Goal: Find specific page/section: Find specific page/section

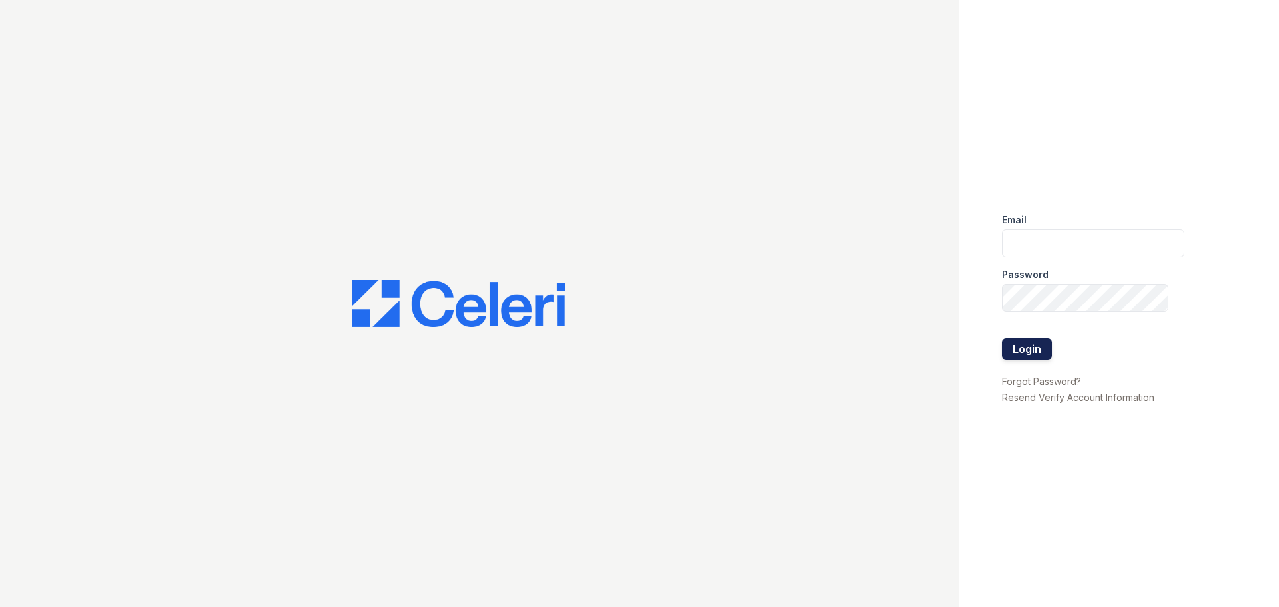
type input "renewmarinashores@trinity-pm.com"
click at [1024, 352] on button "Login" at bounding box center [1027, 348] width 50 height 21
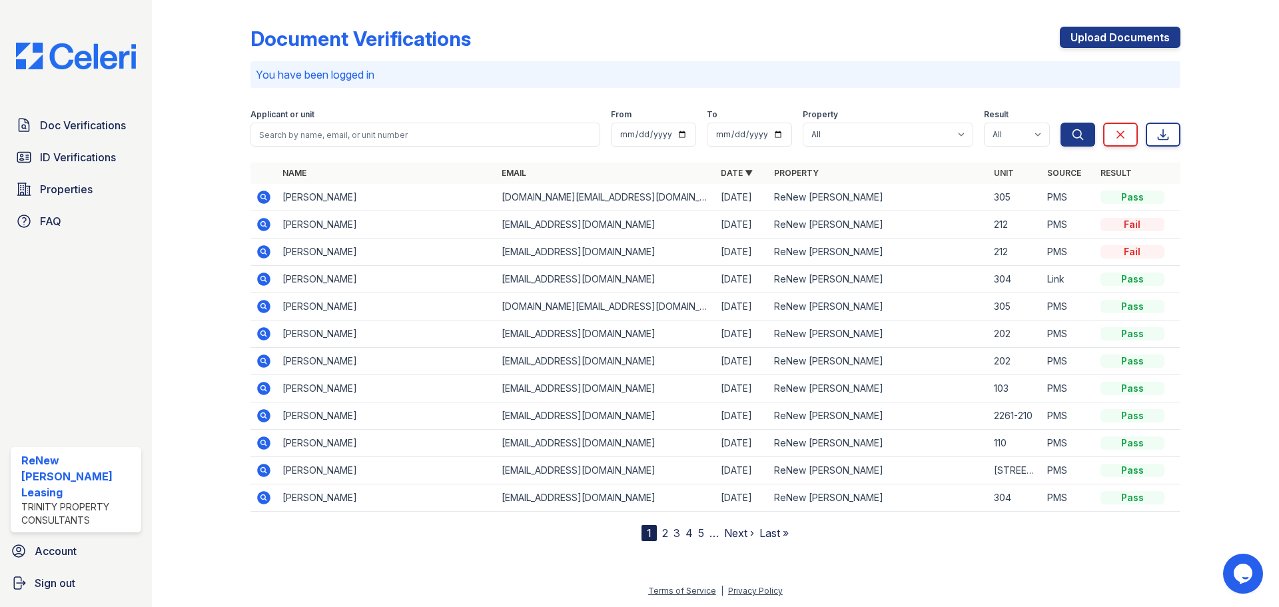
click at [264, 197] on icon at bounding box center [262, 195] width 3 height 3
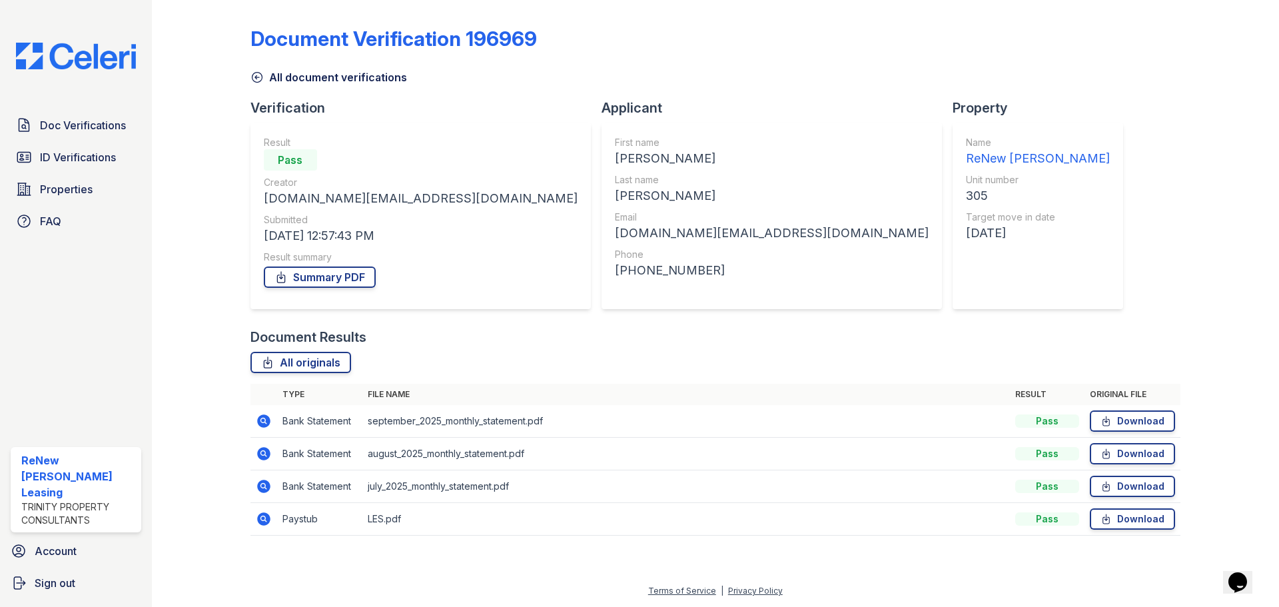
click at [279, 75] on link "All document verifications" at bounding box center [328, 77] width 157 height 16
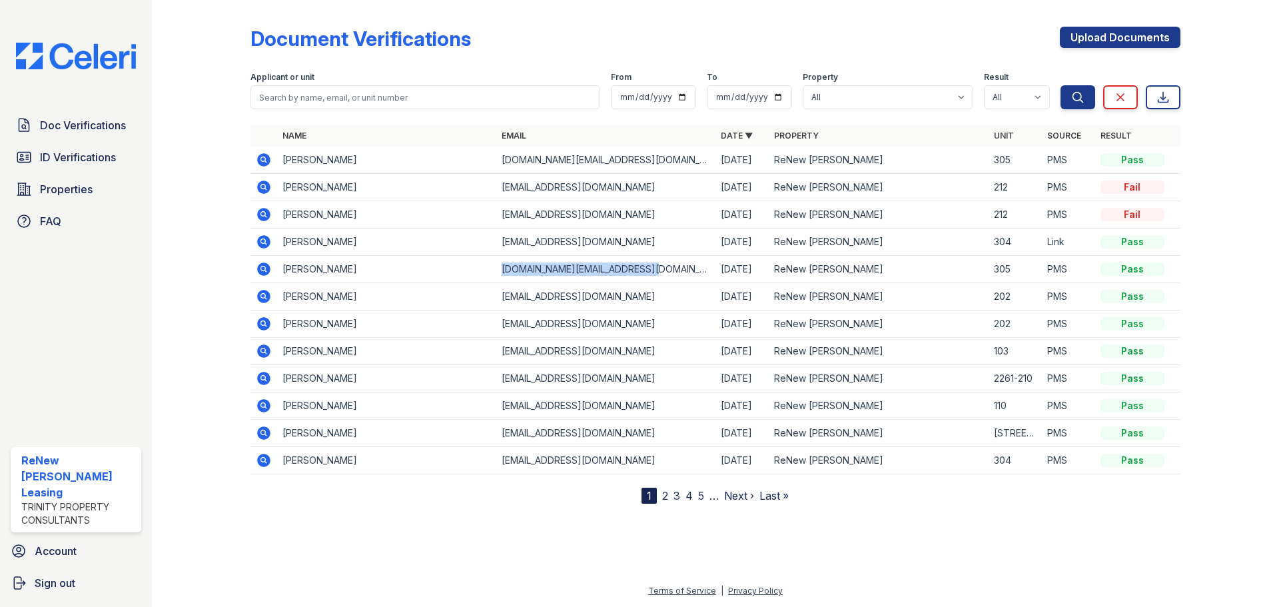
drag, startPoint x: 651, startPoint y: 268, endPoint x: 504, endPoint y: 275, distance: 146.7
click at [504, 275] on td "[DOMAIN_NAME][EMAIL_ADDRESS][DOMAIN_NAME]" at bounding box center [605, 269] width 219 height 27
click at [66, 161] on span "ID Verifications" at bounding box center [78, 157] width 76 height 16
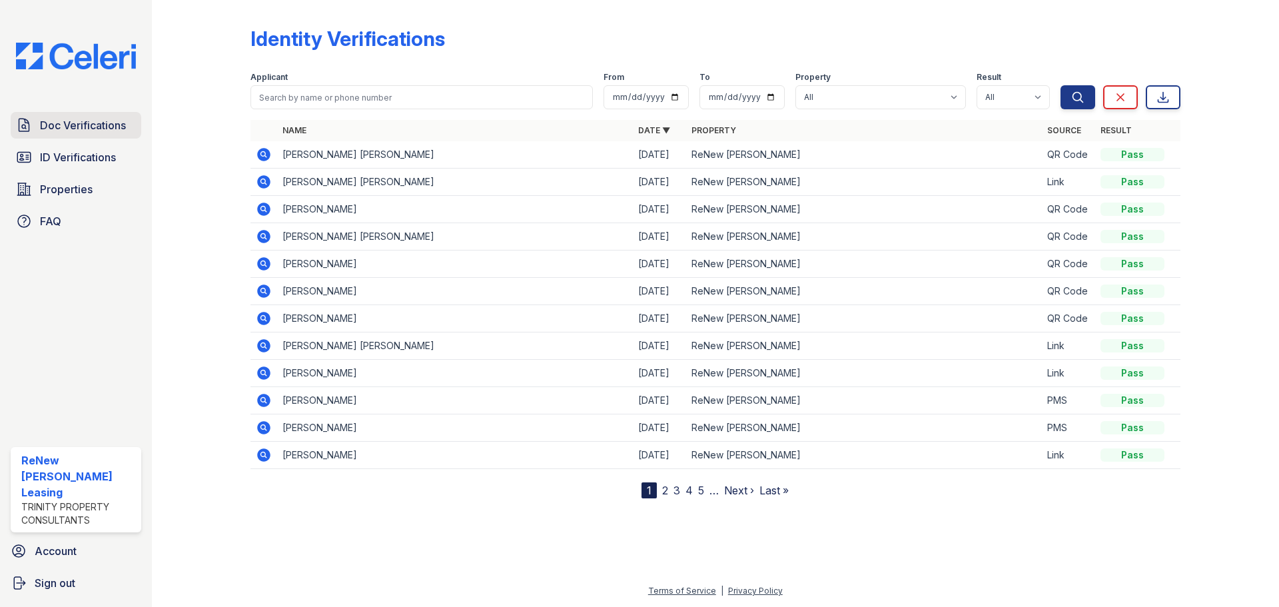
click at [57, 119] on span "Doc Verifications" at bounding box center [83, 125] width 86 height 16
